Goal: Find specific page/section: Find specific page/section

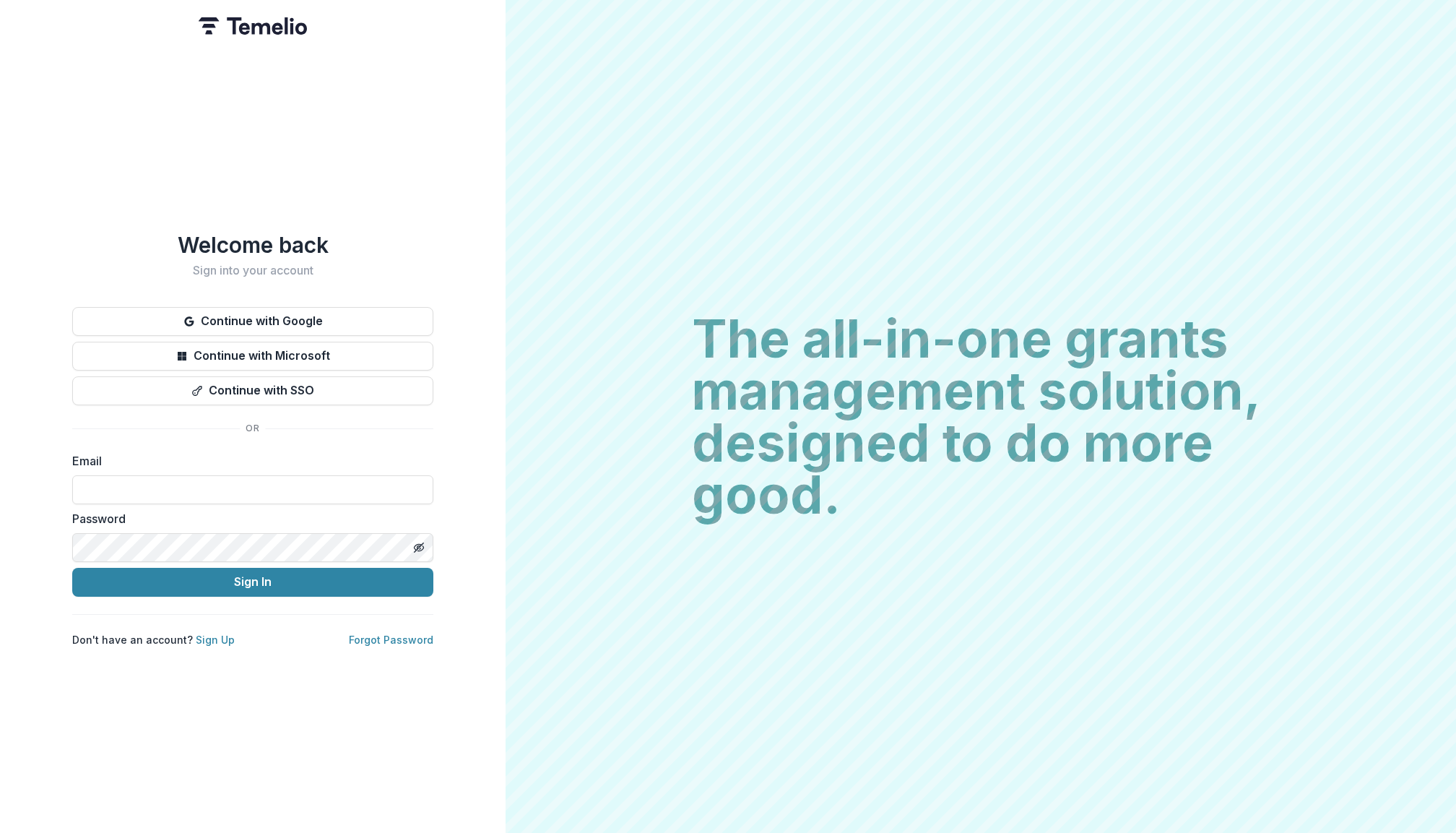
type input "**********"
click at [253, 576] on button "Sign In" at bounding box center [253, 582] width 361 height 29
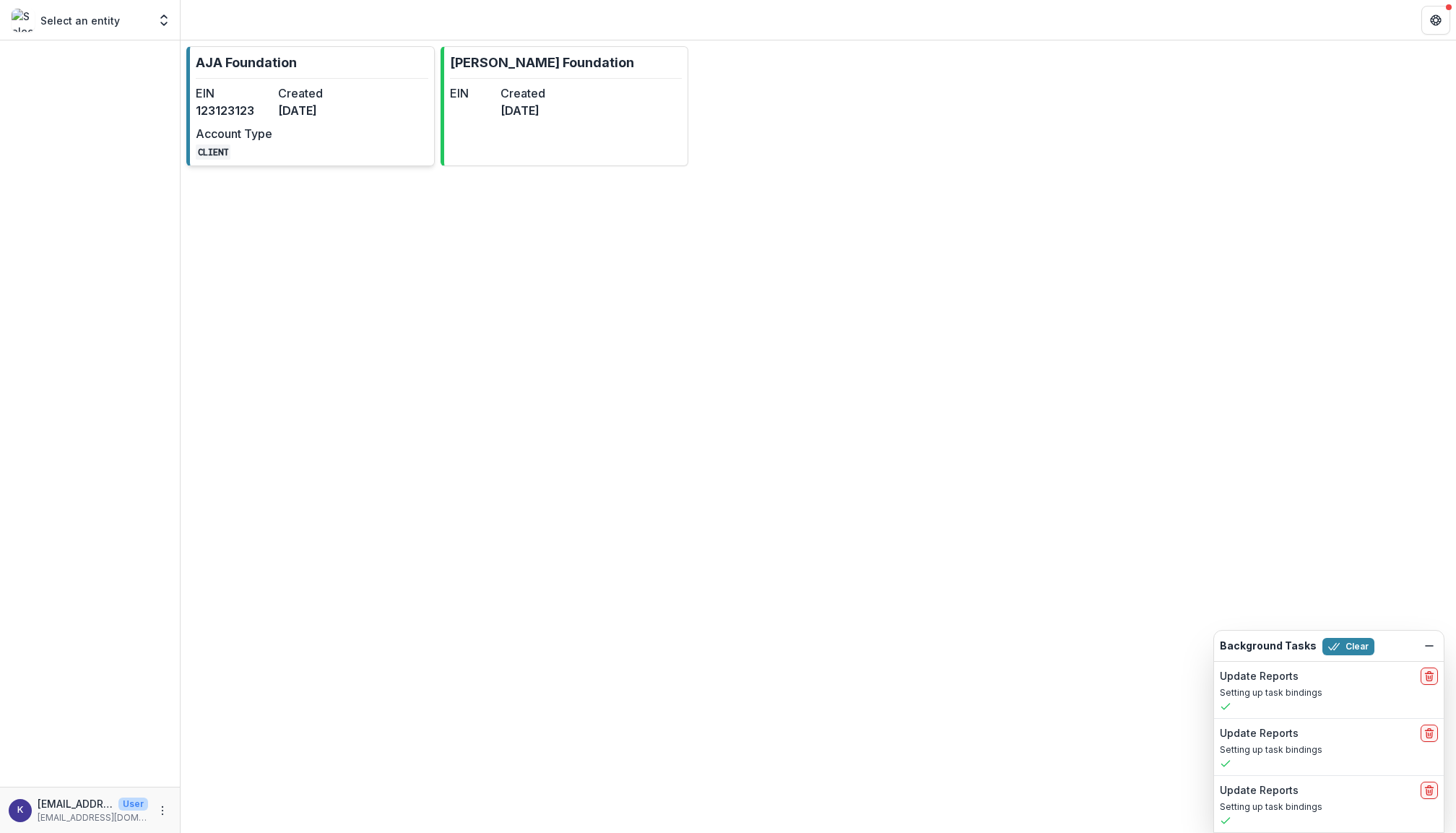
click at [247, 71] on p "AJA Foundation" at bounding box center [247, 63] width 101 height 19
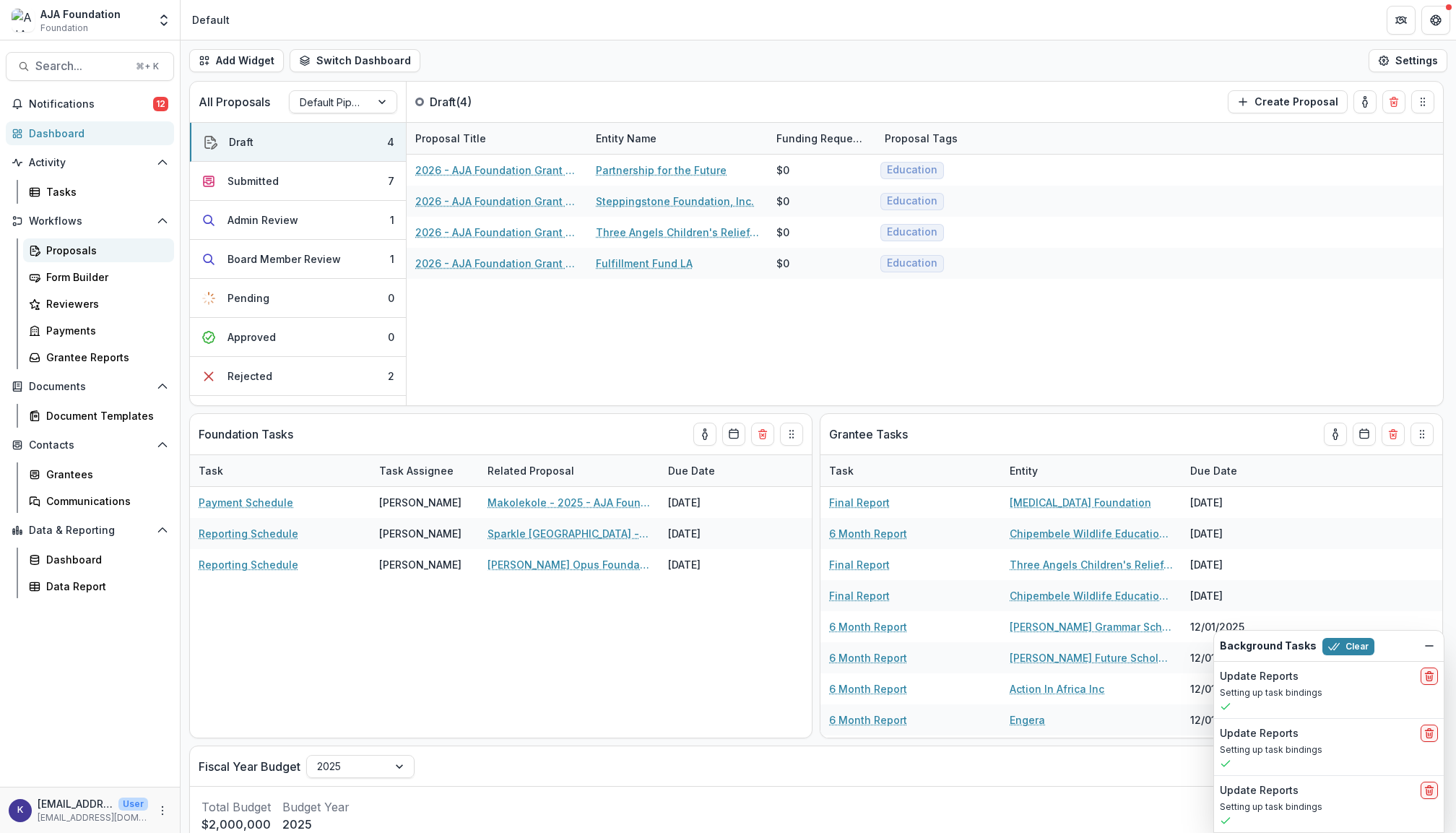
click at [89, 250] on div "Proposals" at bounding box center [104, 250] width 116 height 15
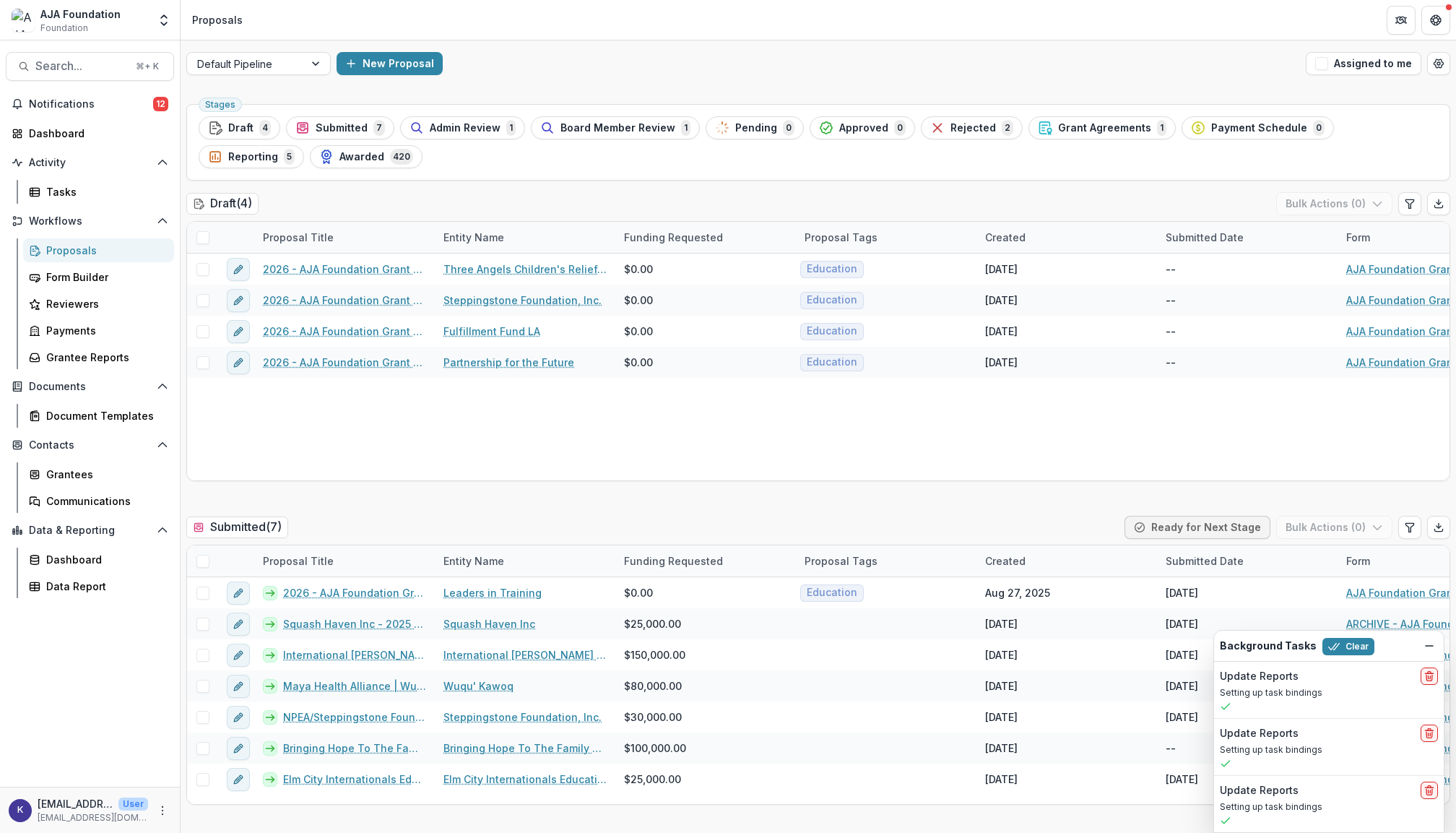
click at [85, 251] on div "Proposals" at bounding box center [104, 250] width 116 height 15
click at [81, 257] on link "Proposals" at bounding box center [98, 250] width 151 height 24
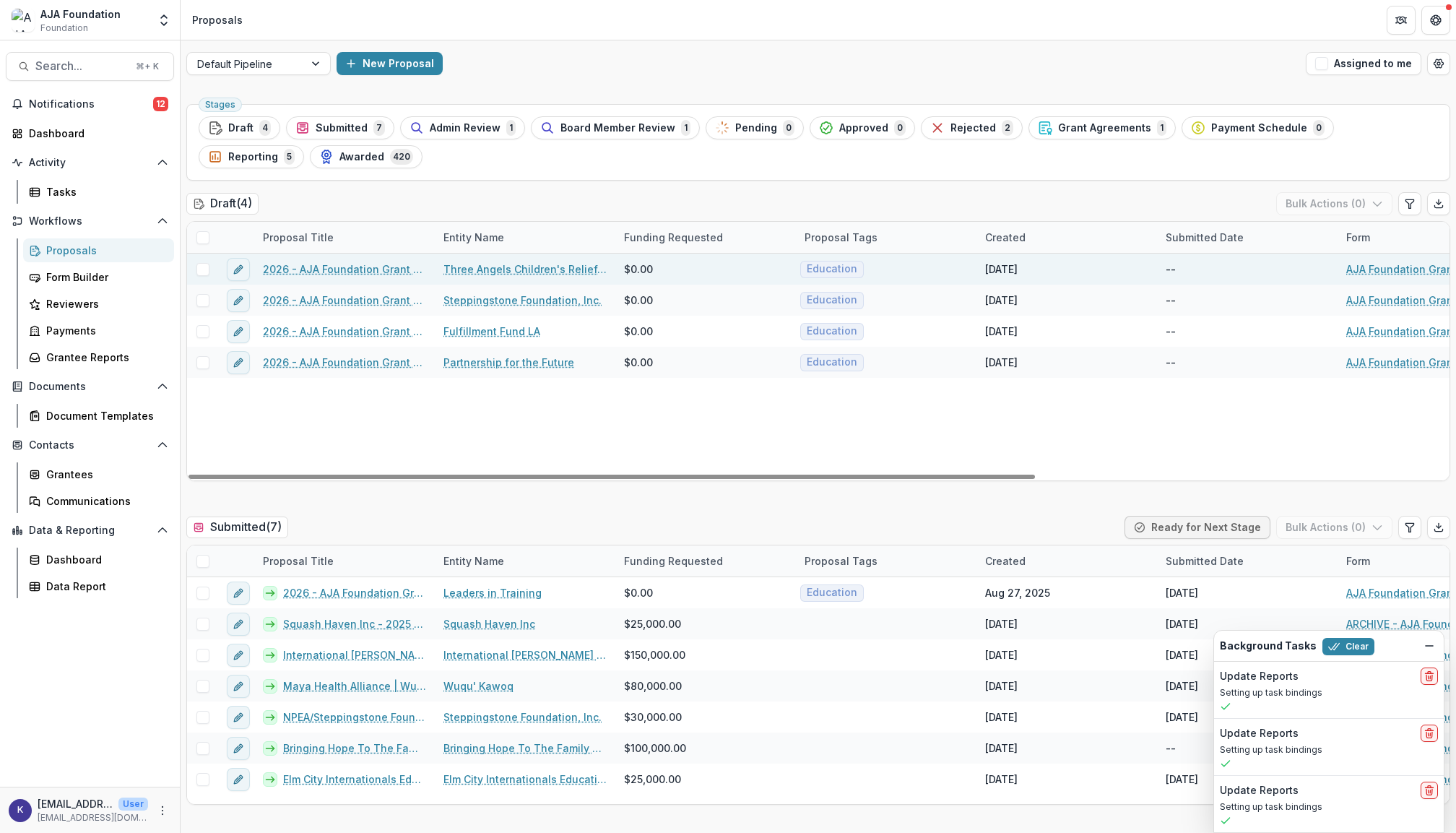
click at [387, 267] on link "2026 - AJA Foundation Grant Application" at bounding box center [344, 269] width 163 height 15
